Goal: Obtain resource: Download file/media

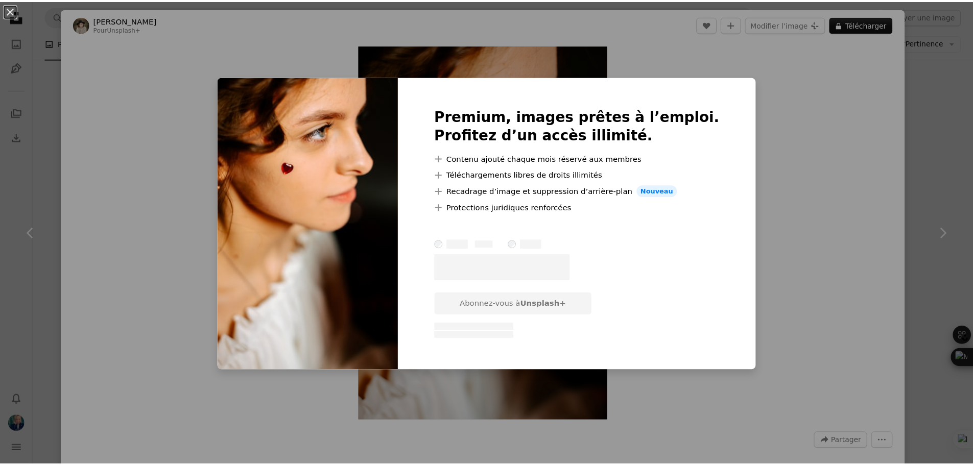
scroll to position [613, 0]
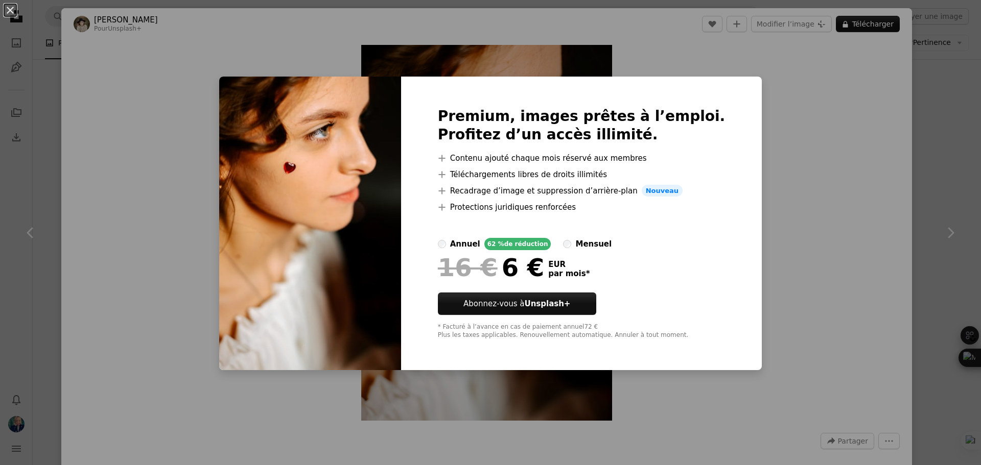
click at [768, 206] on div "An X shape Premium, images prêtes à l’emploi. Profitez d’un accès illimité. A p…" at bounding box center [490, 232] width 981 height 465
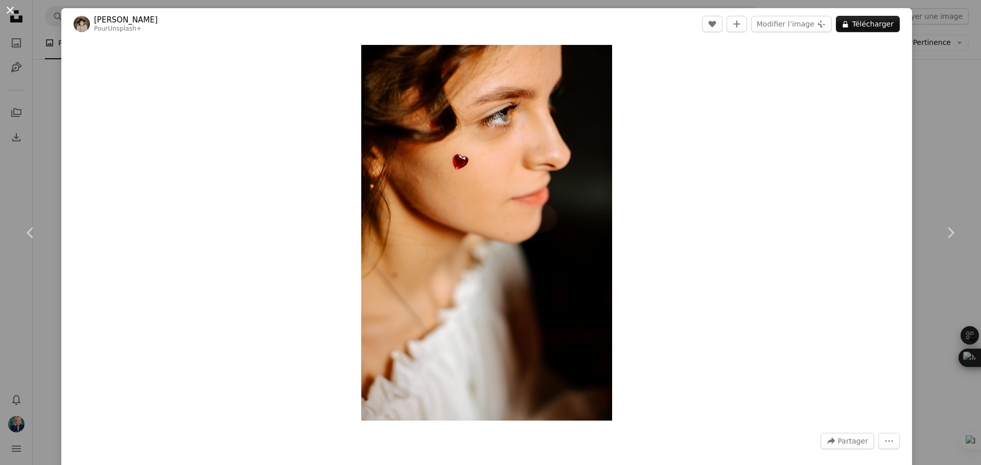
click at [16, 9] on button "An X shape" at bounding box center [10, 10] width 12 height 12
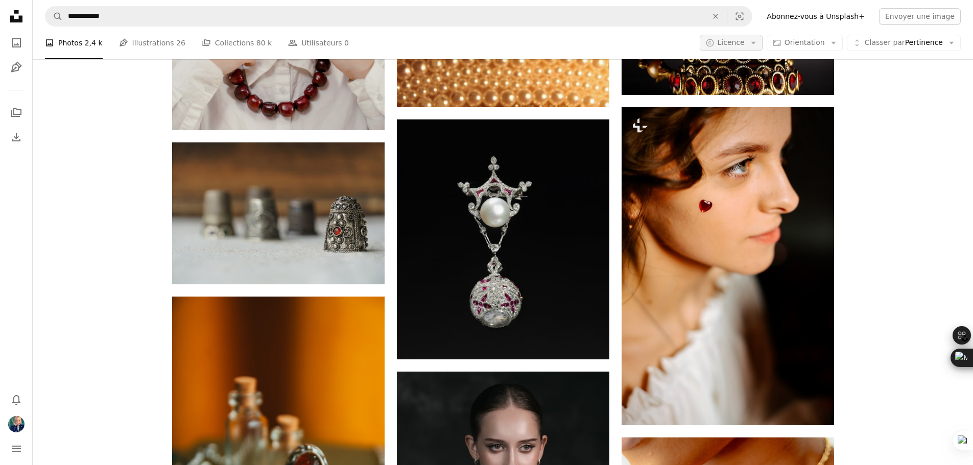
click at [760, 37] on button "A copyright icon © Licence Arrow down" at bounding box center [731, 43] width 63 height 16
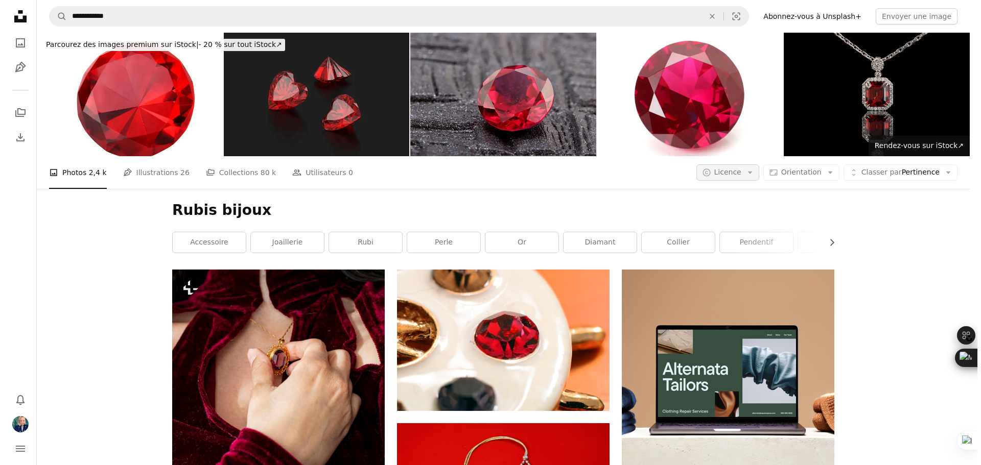
scroll to position [613, 0]
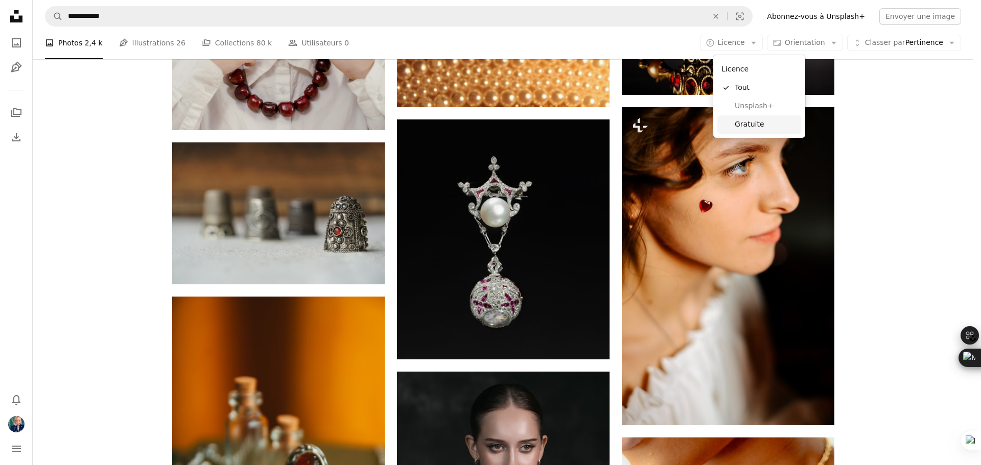
click at [744, 120] on span "Gratuite" at bounding box center [766, 125] width 62 height 10
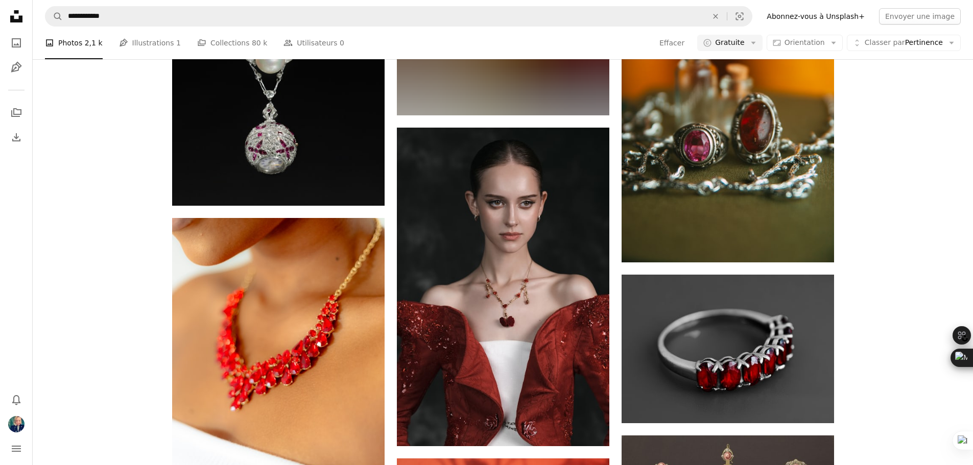
scroll to position [11701, 0]
